Goal: Find specific page/section: Find specific page/section

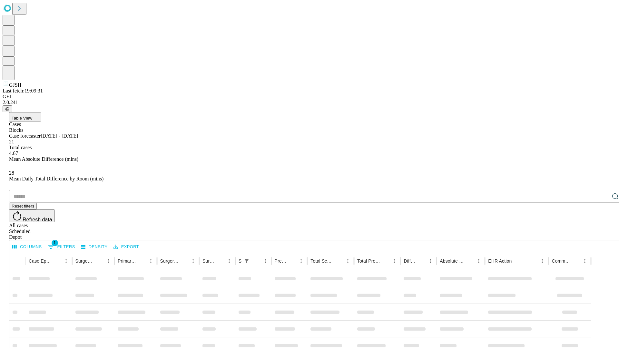
click at [602, 234] on div "Depot" at bounding box center [316, 237] width 614 height 6
